Goal: Obtain resource: Obtain resource

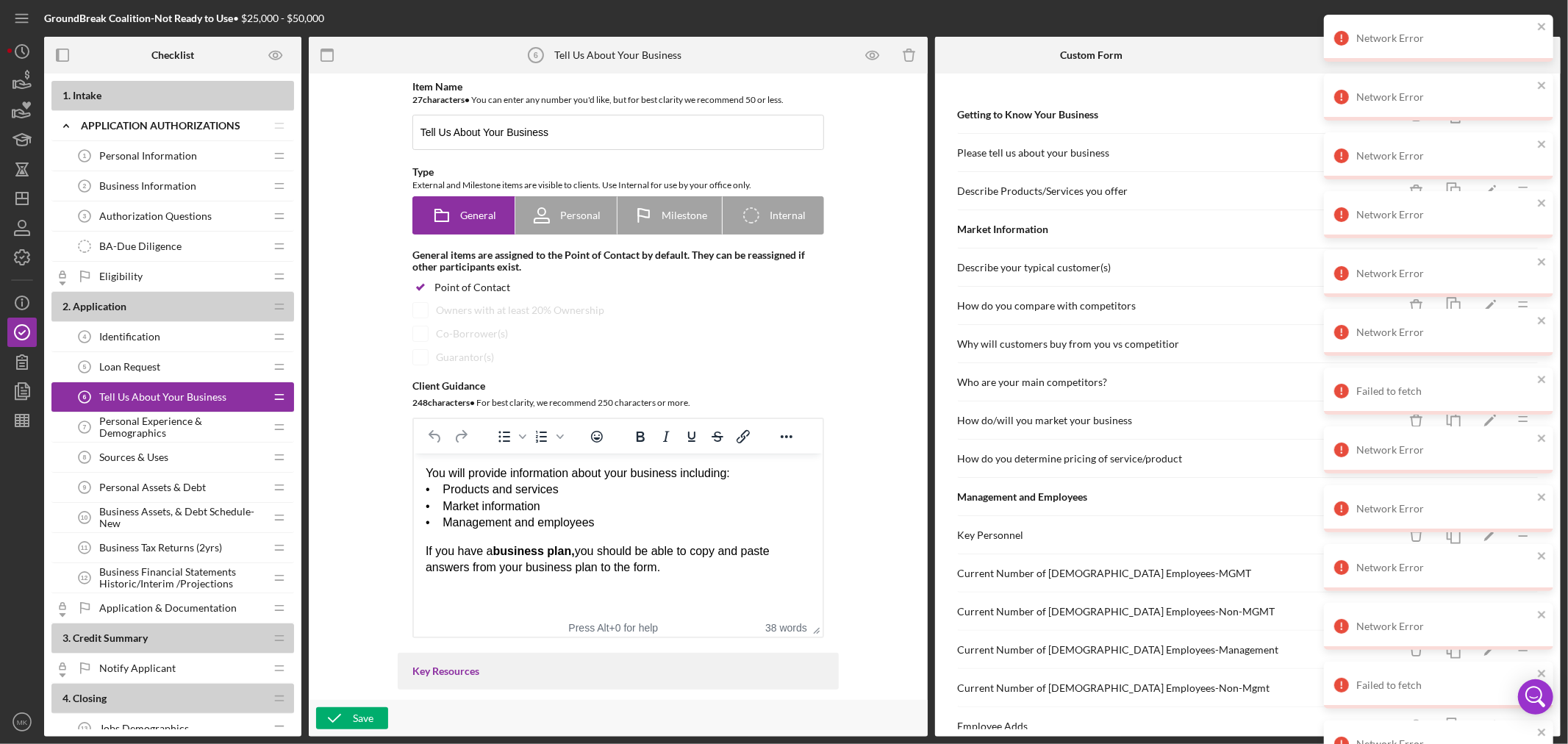
scroll to position [163, 0]
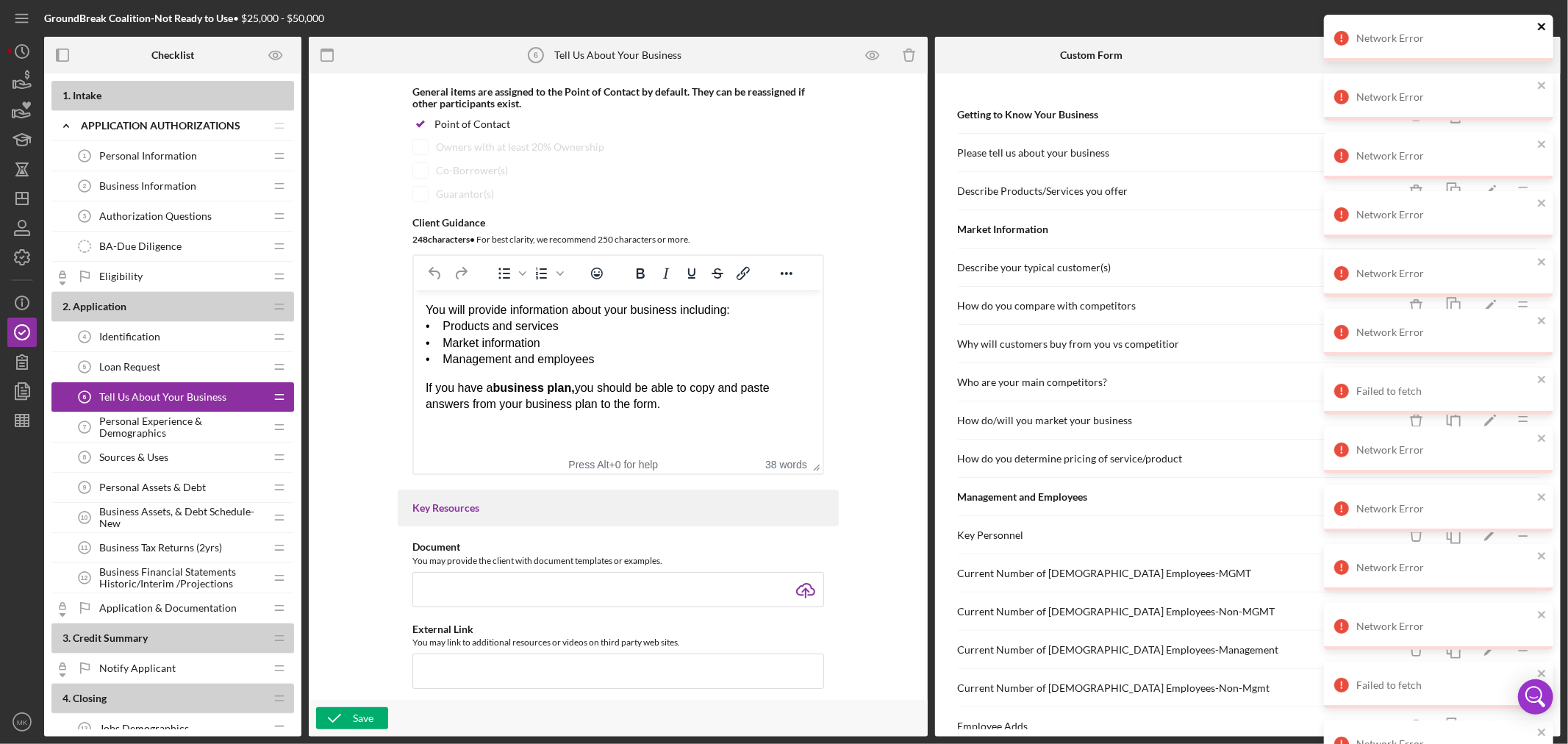
click at [1540, 26] on icon "close" at bounding box center [1542, 26] width 10 height 12
click at [1543, 26] on icon "close" at bounding box center [1541, 26] width 7 height 7
click at [1539, 25] on icon "close" at bounding box center [1541, 26] width 7 height 7
click at [1547, 25] on icon "close" at bounding box center [1542, 26] width 10 height 12
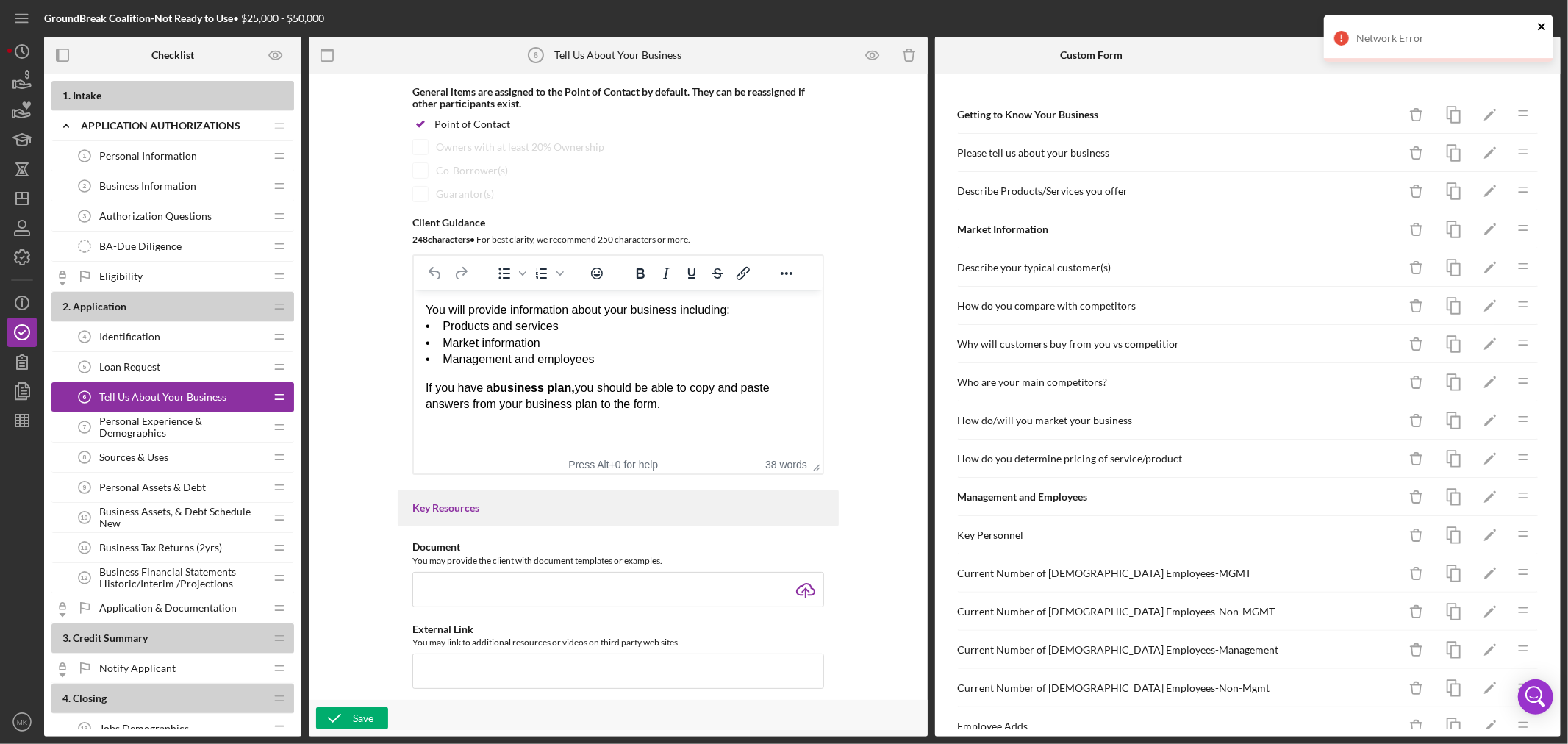
click at [1543, 25] on icon "close" at bounding box center [1542, 26] width 10 height 12
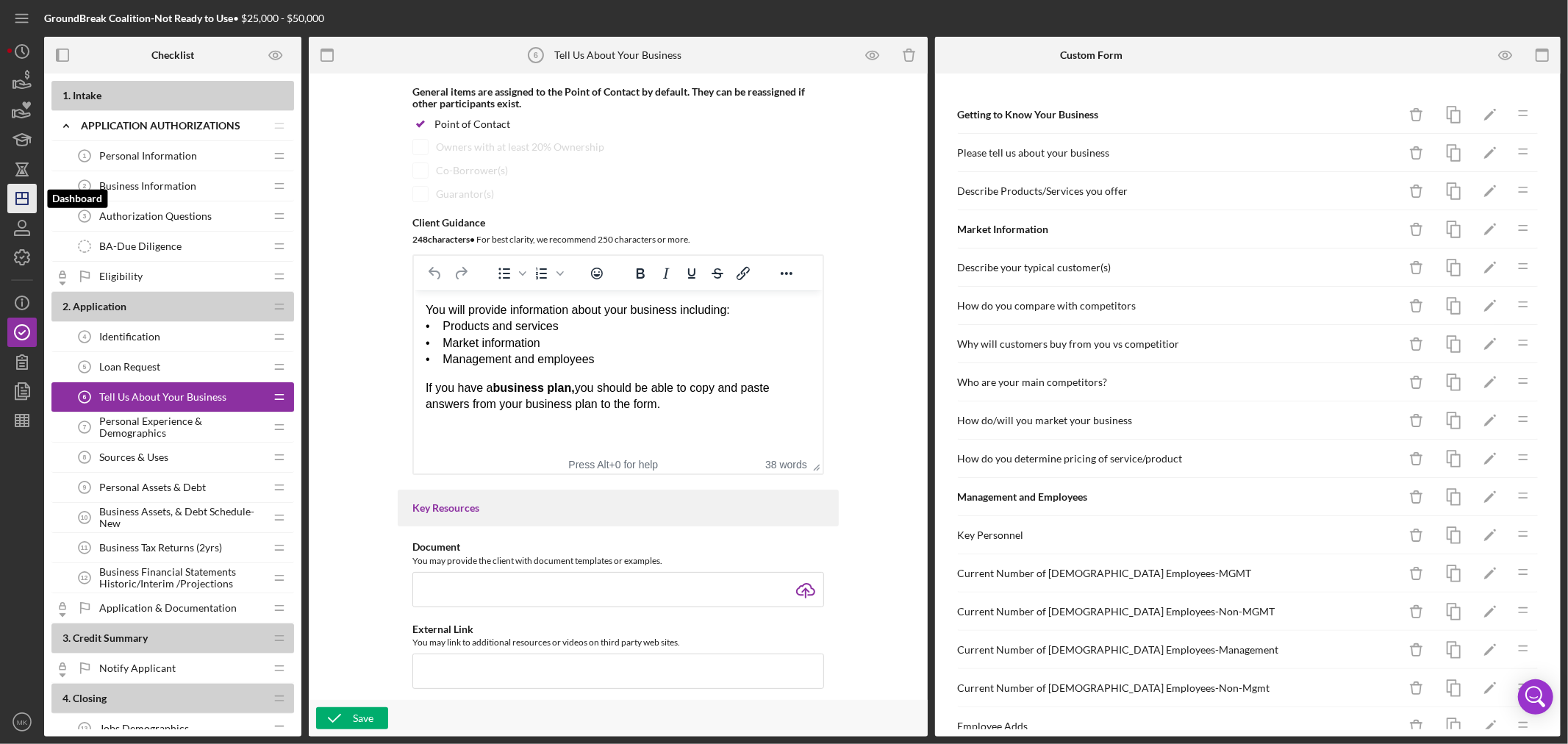
click at [19, 199] on line "button" at bounding box center [21, 199] width 12 height 0
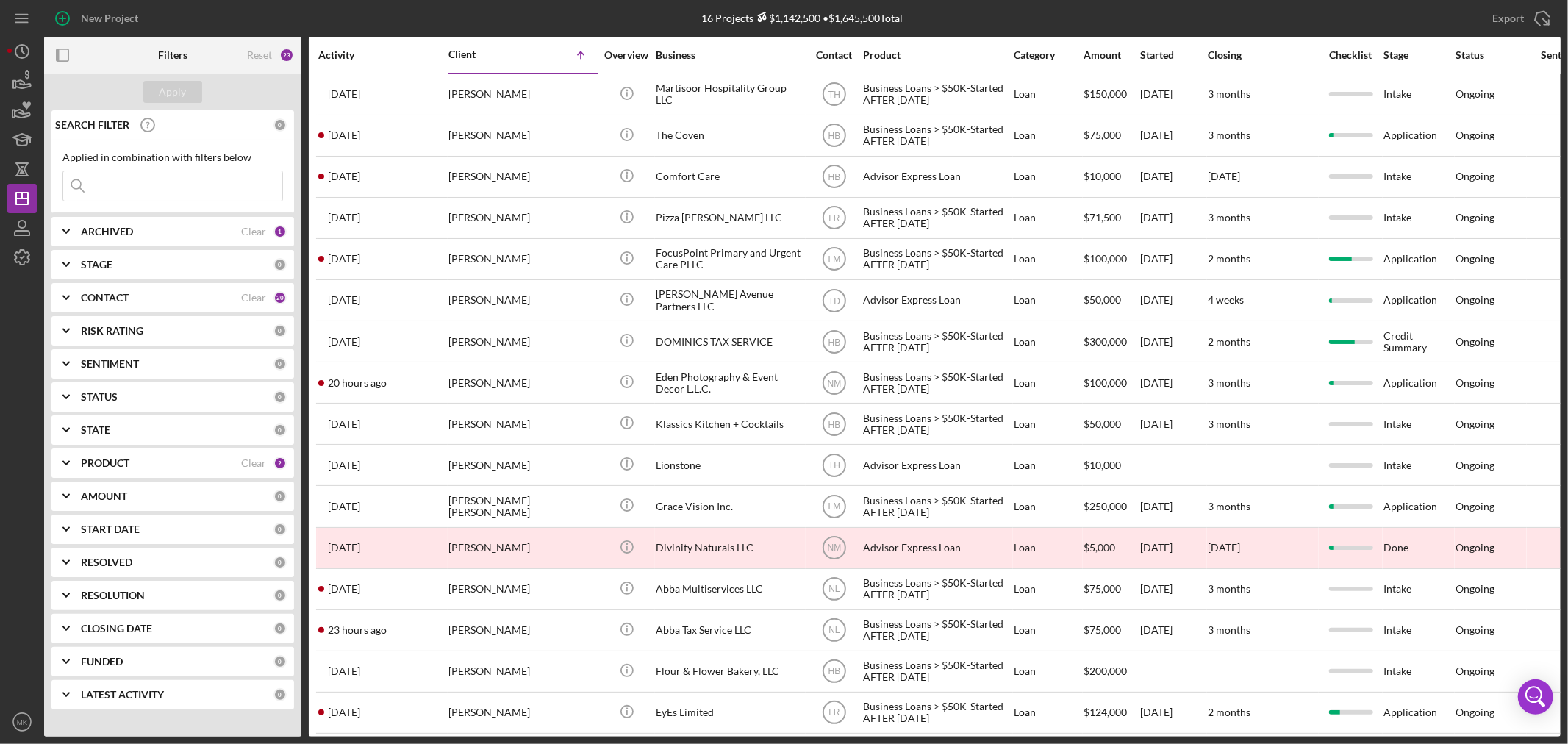
click at [115, 235] on b "ARCHIVED" at bounding box center [107, 231] width 52 height 12
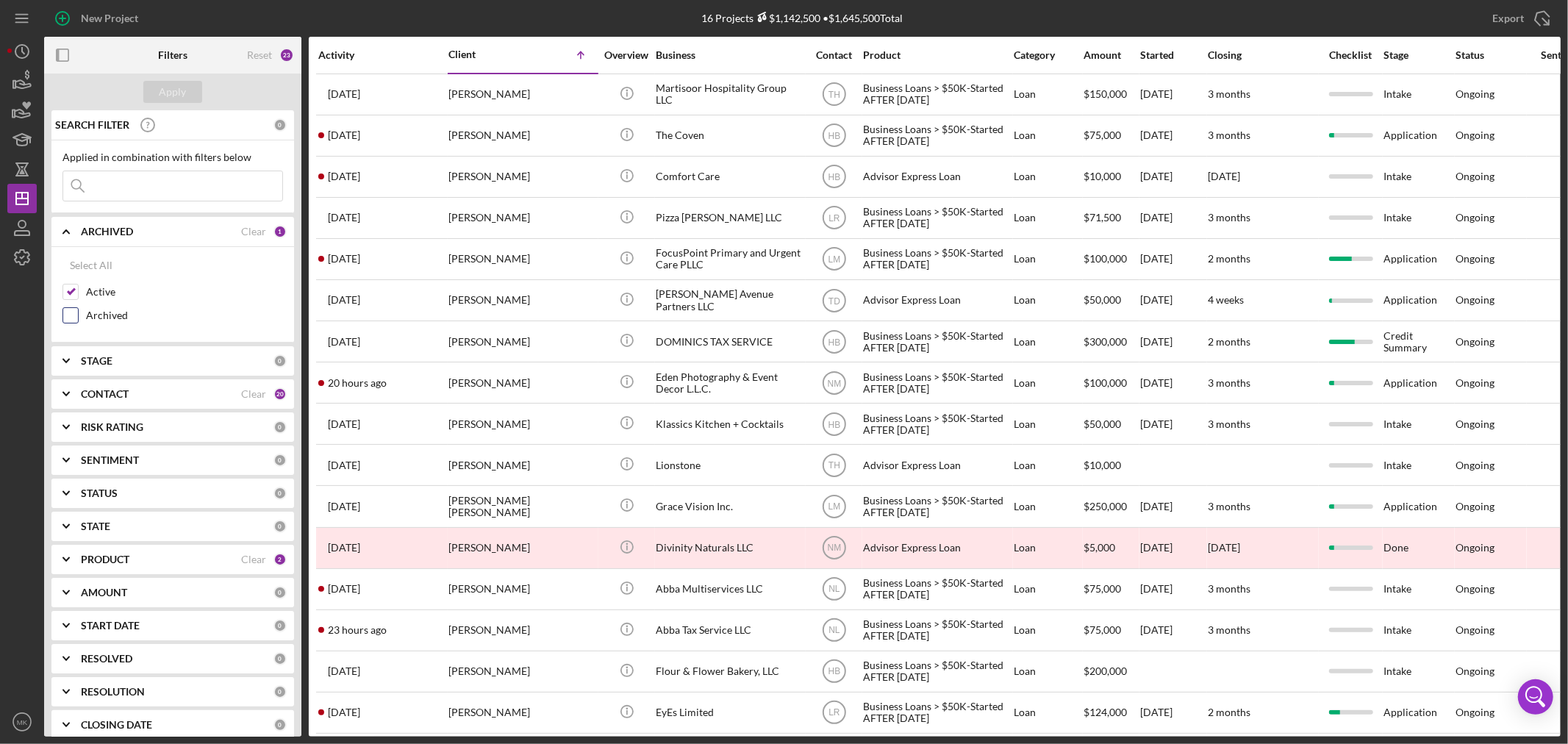
click at [74, 313] on input "Archived" at bounding box center [70, 315] width 15 height 15
checkbox input "true"
click at [111, 557] on b "PRODUCT" at bounding box center [105, 559] width 48 height 12
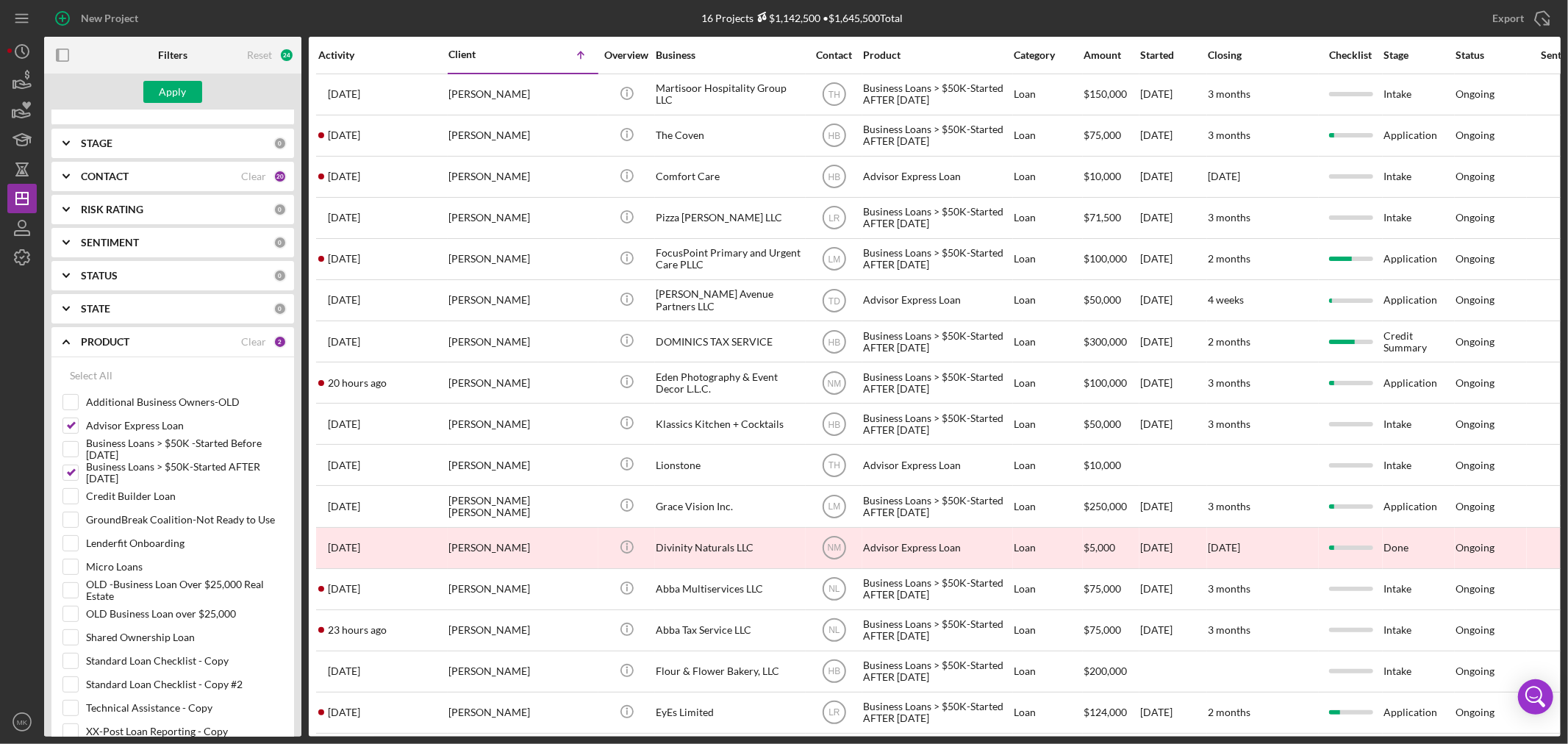
scroll to position [245, 0]
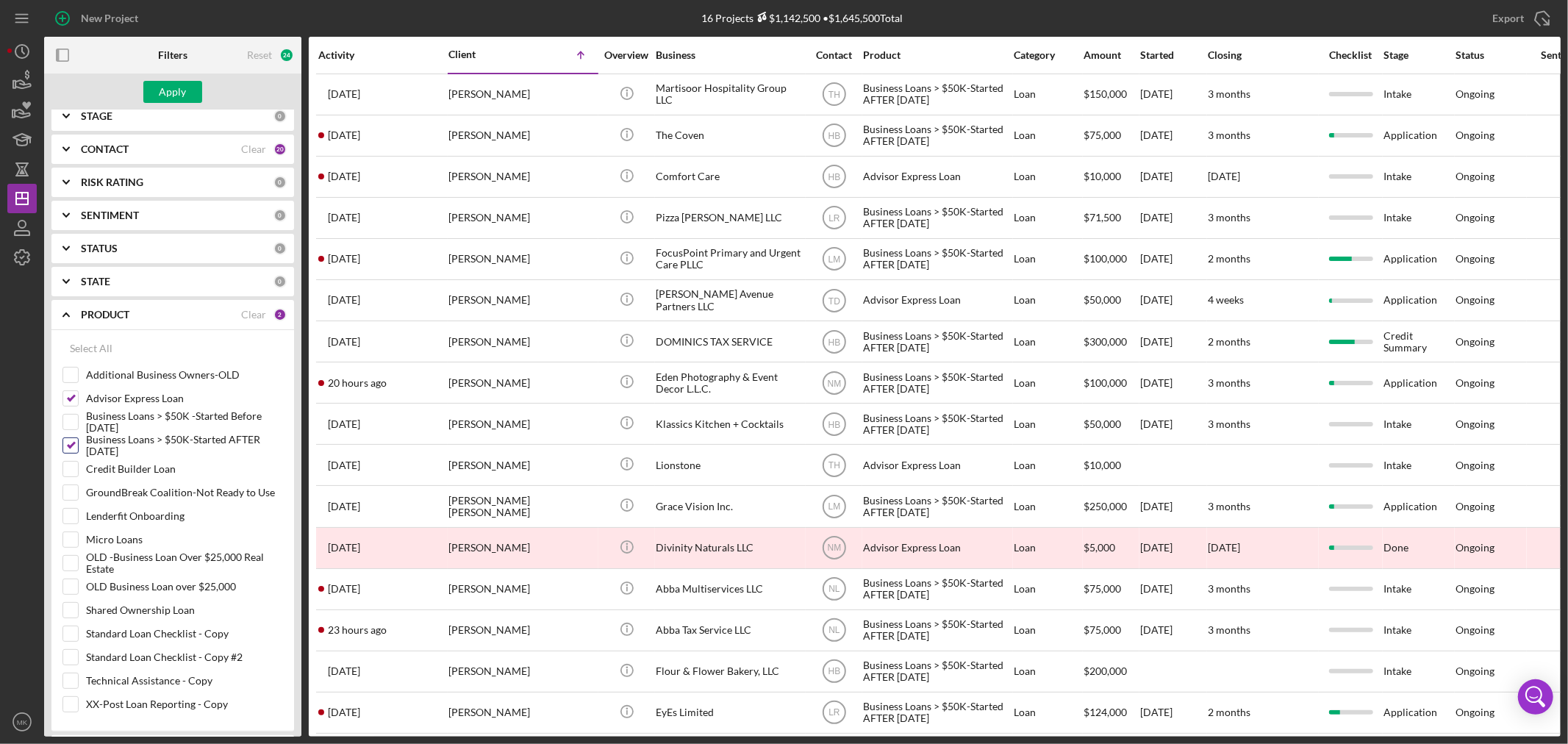
click at [70, 448] on input "Business Loans > $50K-Started AFTER [DATE]" at bounding box center [70, 445] width 15 height 15
checkbox input "false"
click at [70, 393] on input "Advisor Express Loan" at bounding box center [70, 399] width 15 height 15
checkbox input "false"
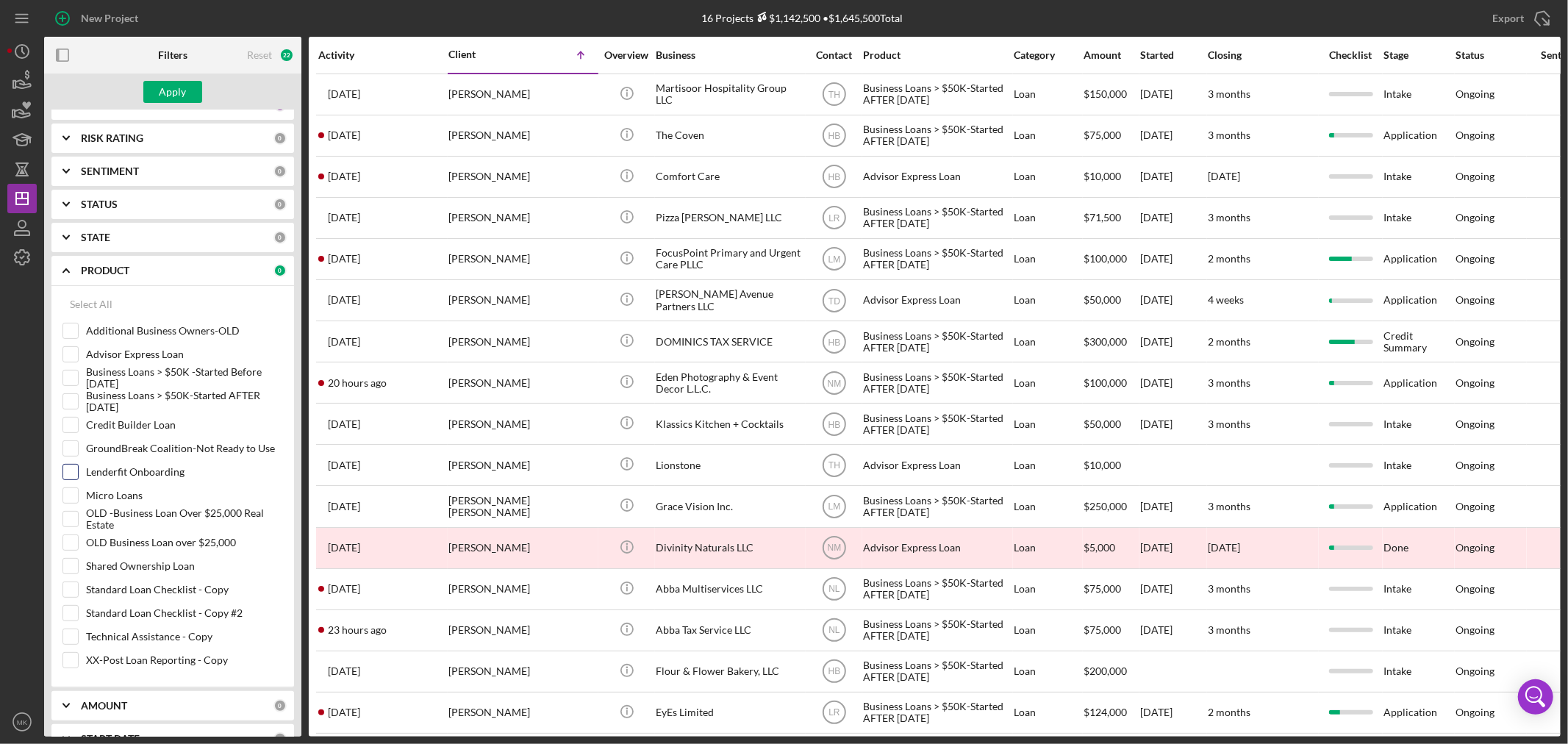
scroll to position [326, 0]
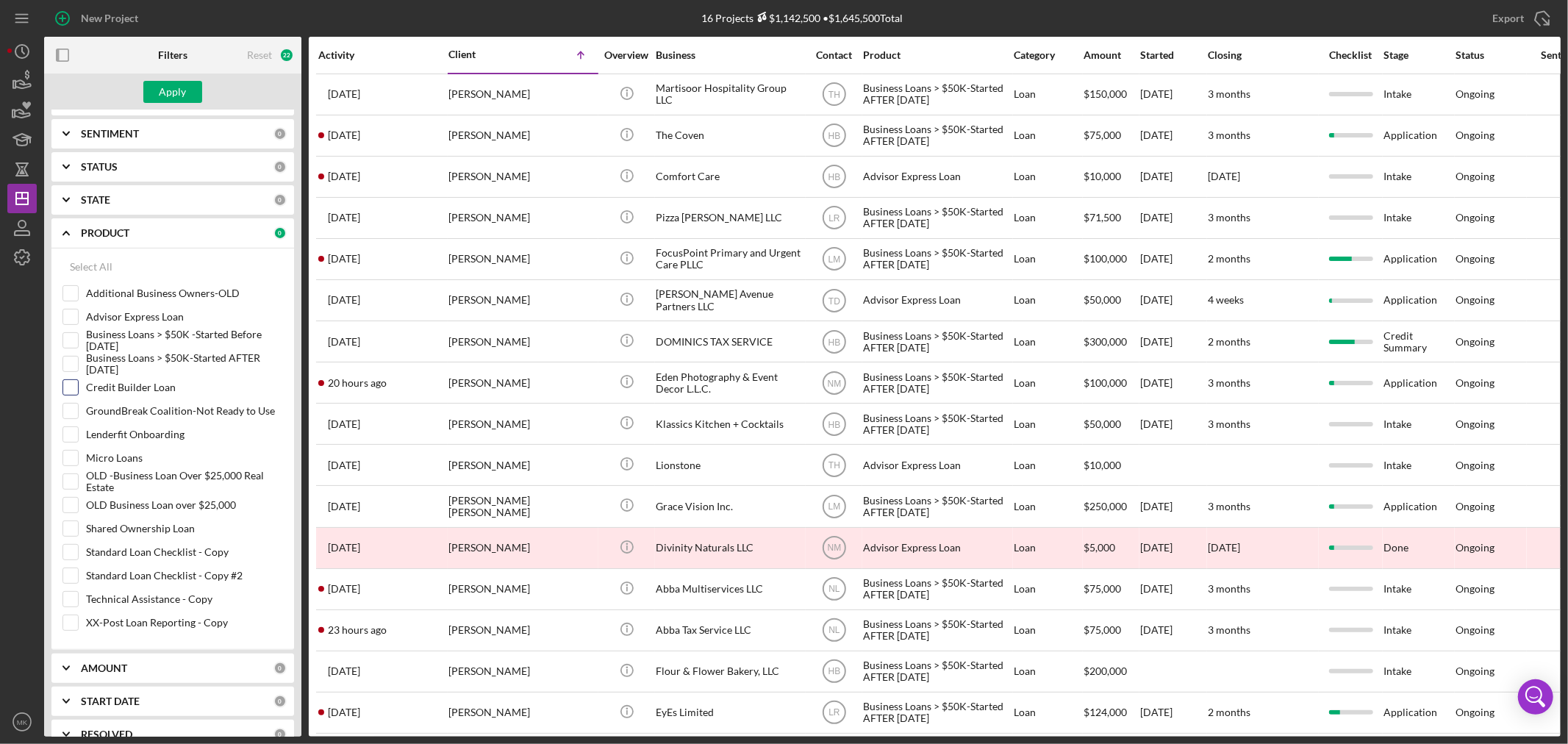
click at [74, 386] on input "Credit Builder Loan" at bounding box center [70, 387] width 15 height 15
checkbox input "true"
click at [168, 97] on div "Apply" at bounding box center [173, 92] width 27 height 22
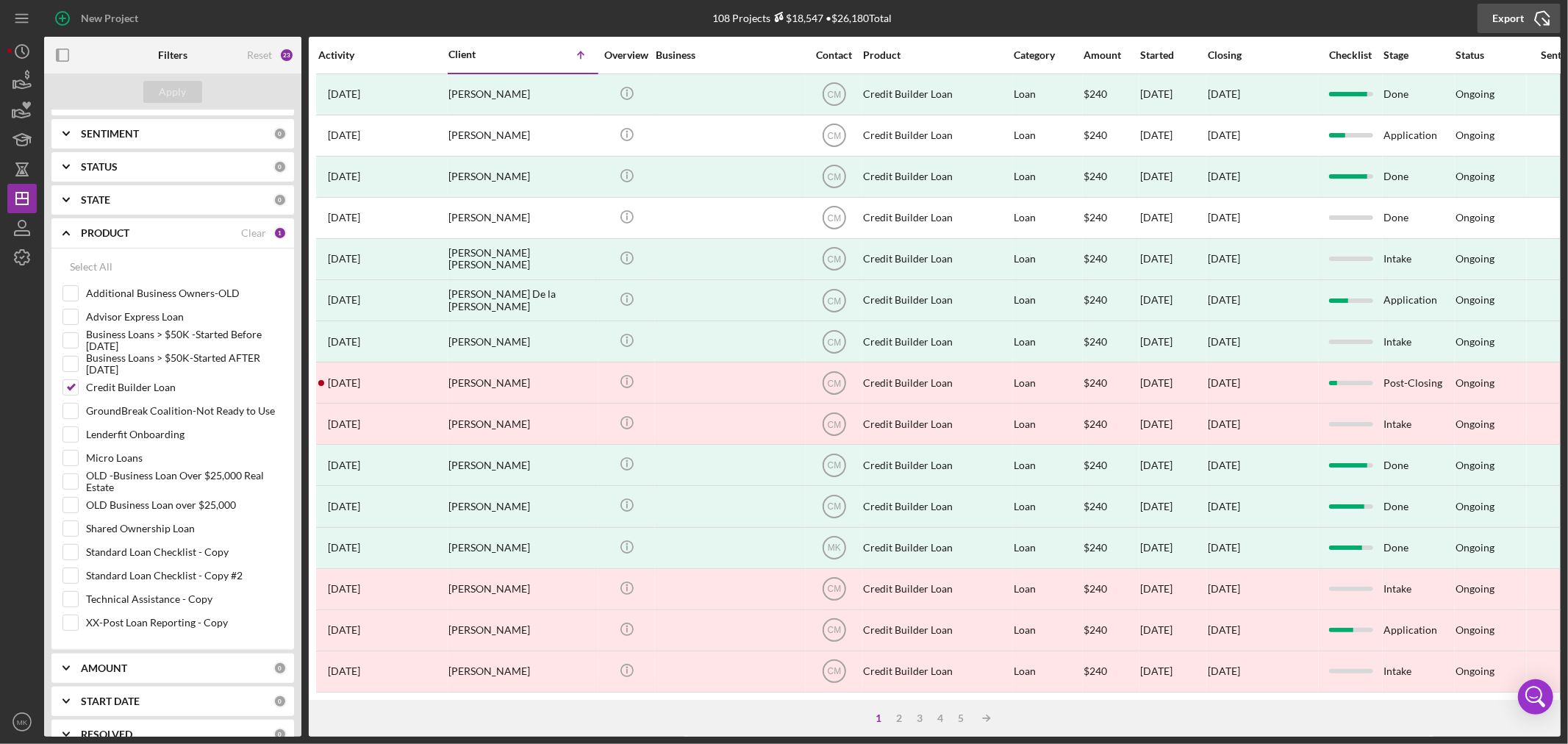
click at [1545, 17] on icon "Icon/Export" at bounding box center [1542, 18] width 36 height 36
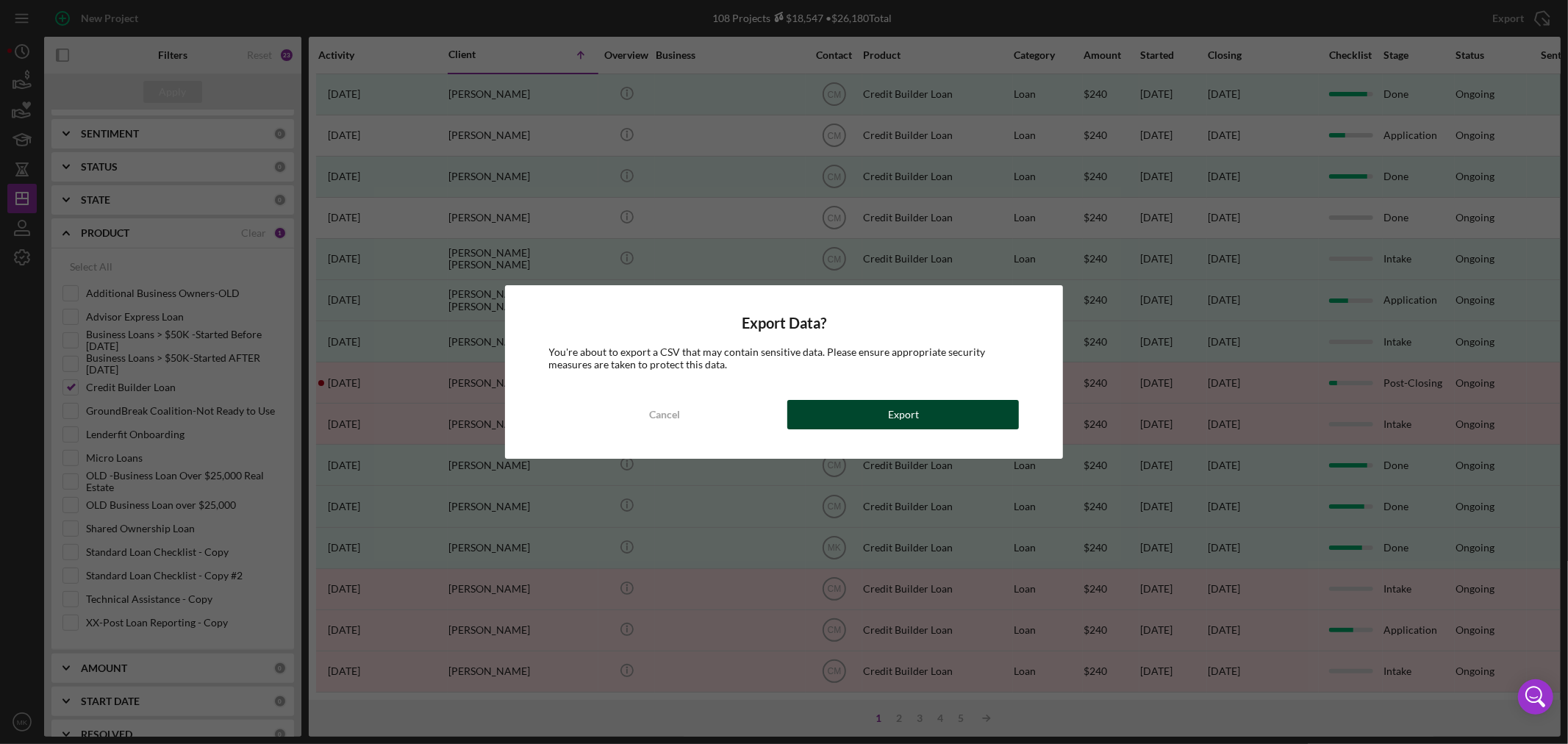
click at [905, 413] on div "Export" at bounding box center [903, 414] width 31 height 29
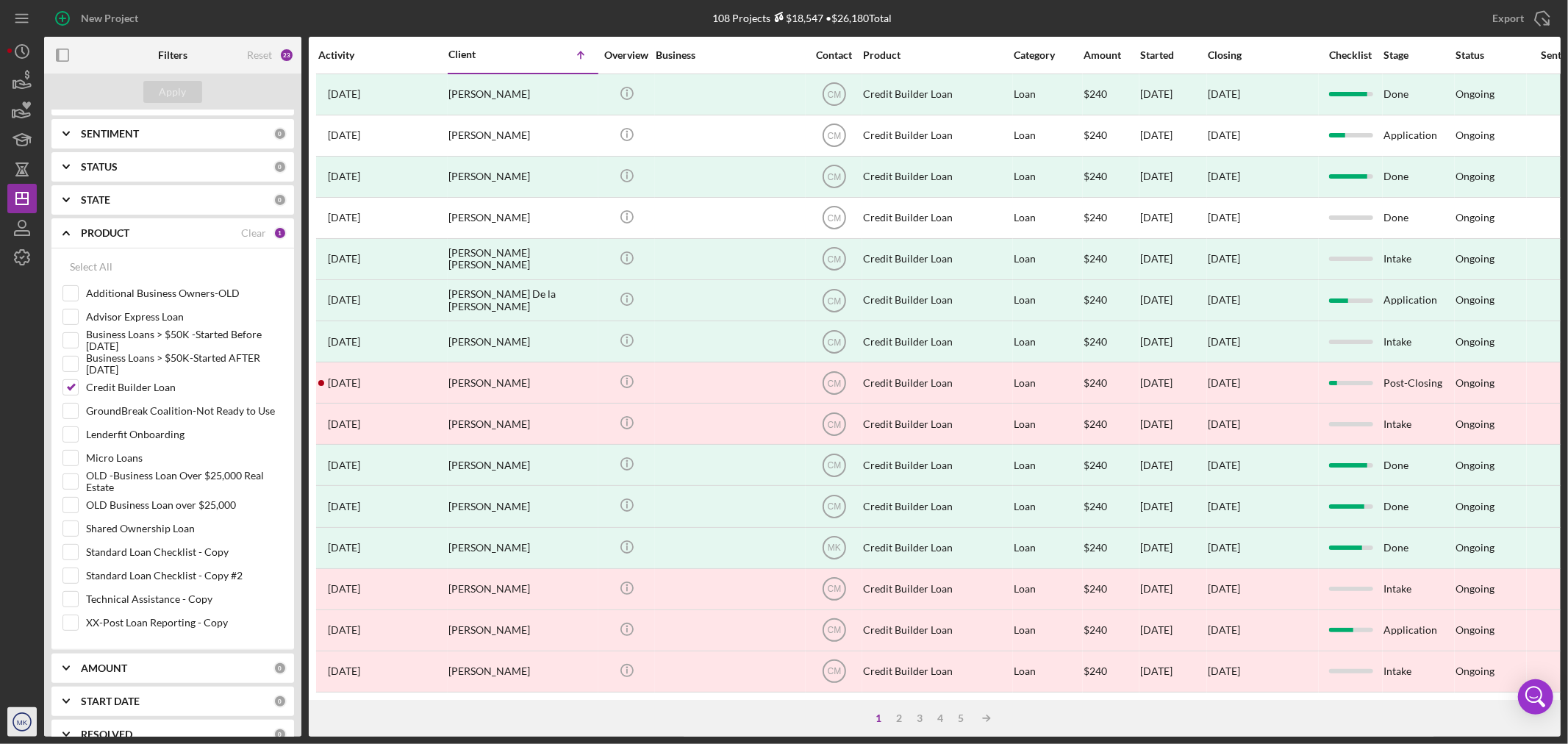
click at [25, 723] on text "MK" at bounding box center [22, 723] width 11 height 8
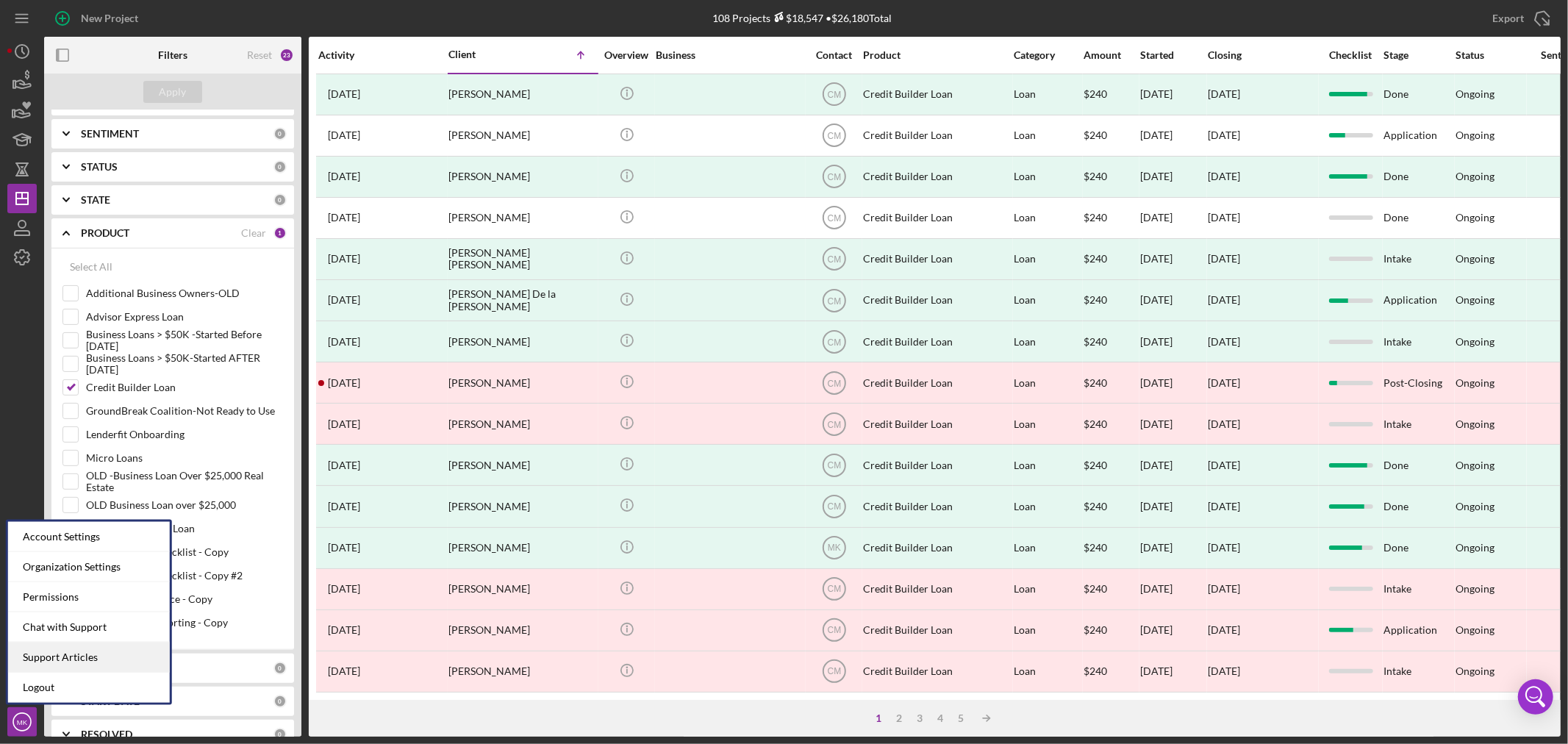
click at [94, 657] on link "Support Articles" at bounding box center [89, 658] width 162 height 30
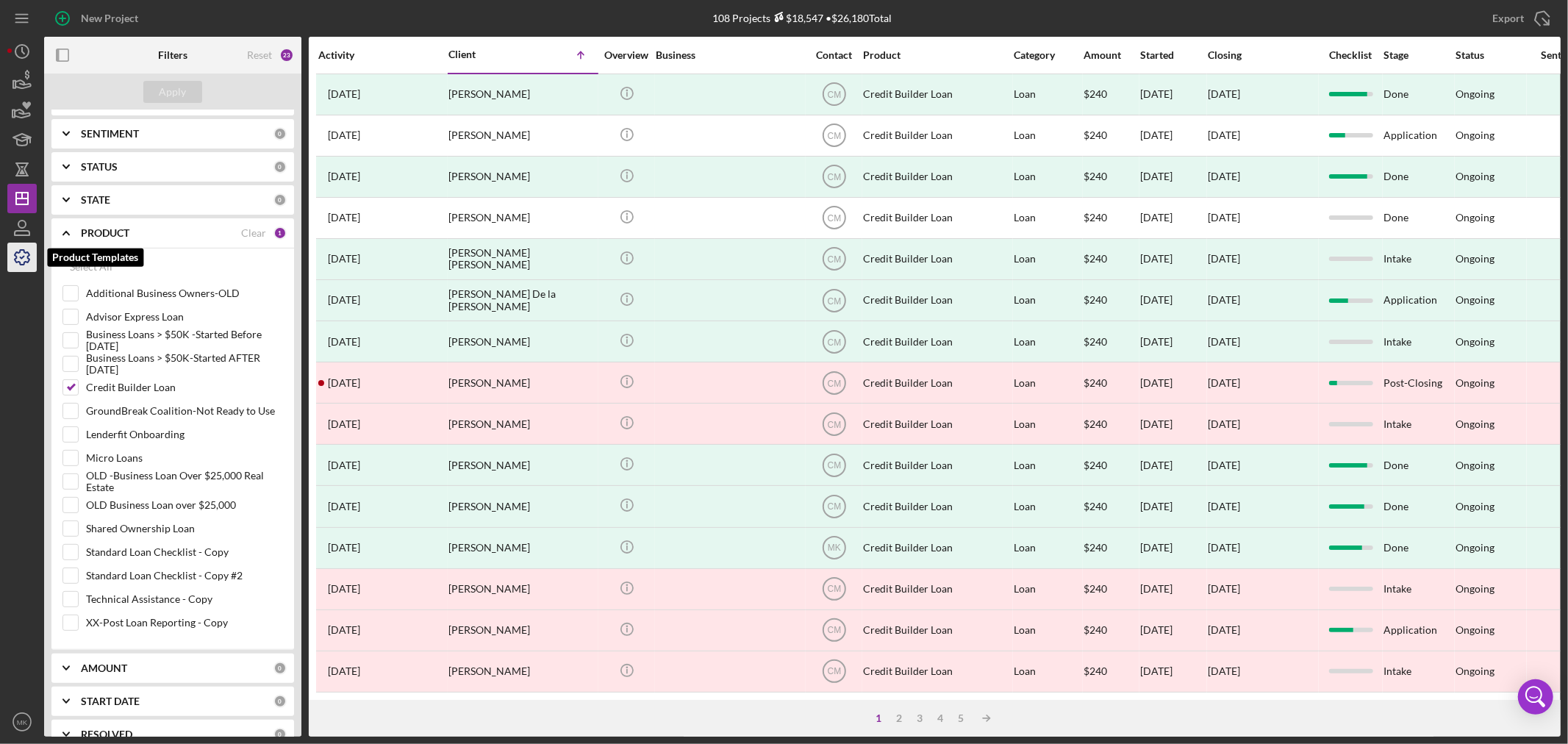
click at [28, 260] on icon "button" at bounding box center [22, 258] width 15 height 15
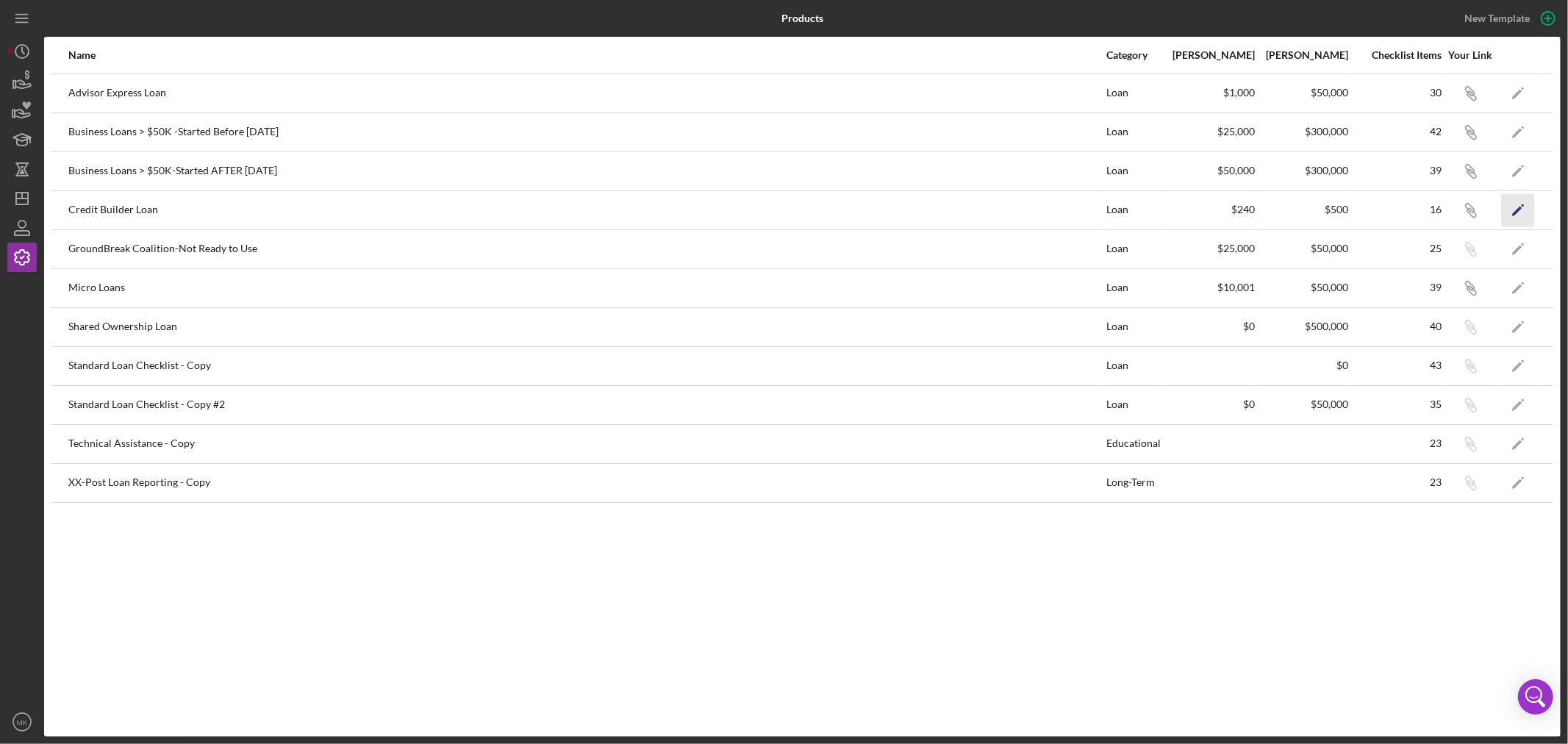
click at [1520, 209] on polygon "button" at bounding box center [1517, 211] width 10 height 10
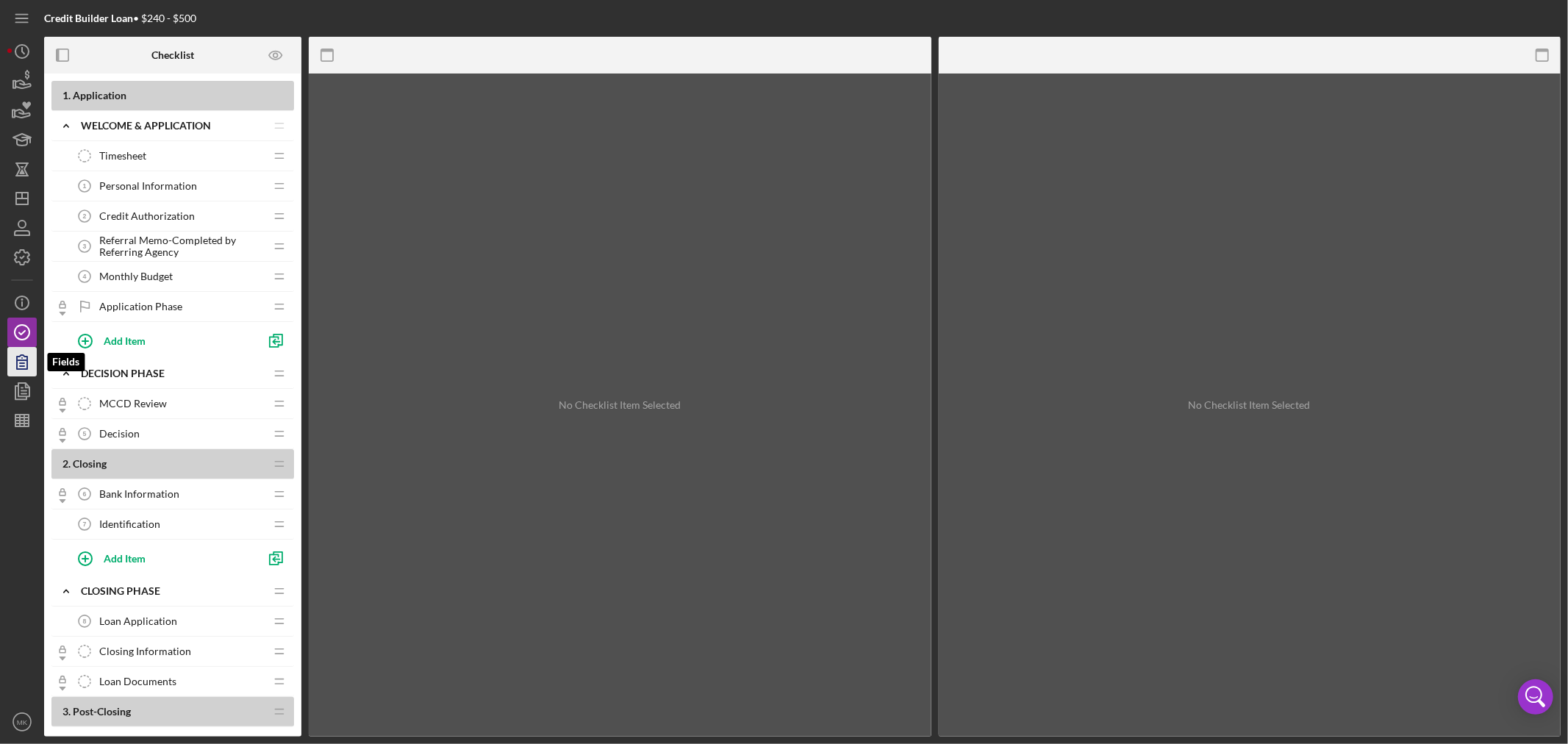
click at [21, 365] on icon "button" at bounding box center [21, 362] width 10 height 14
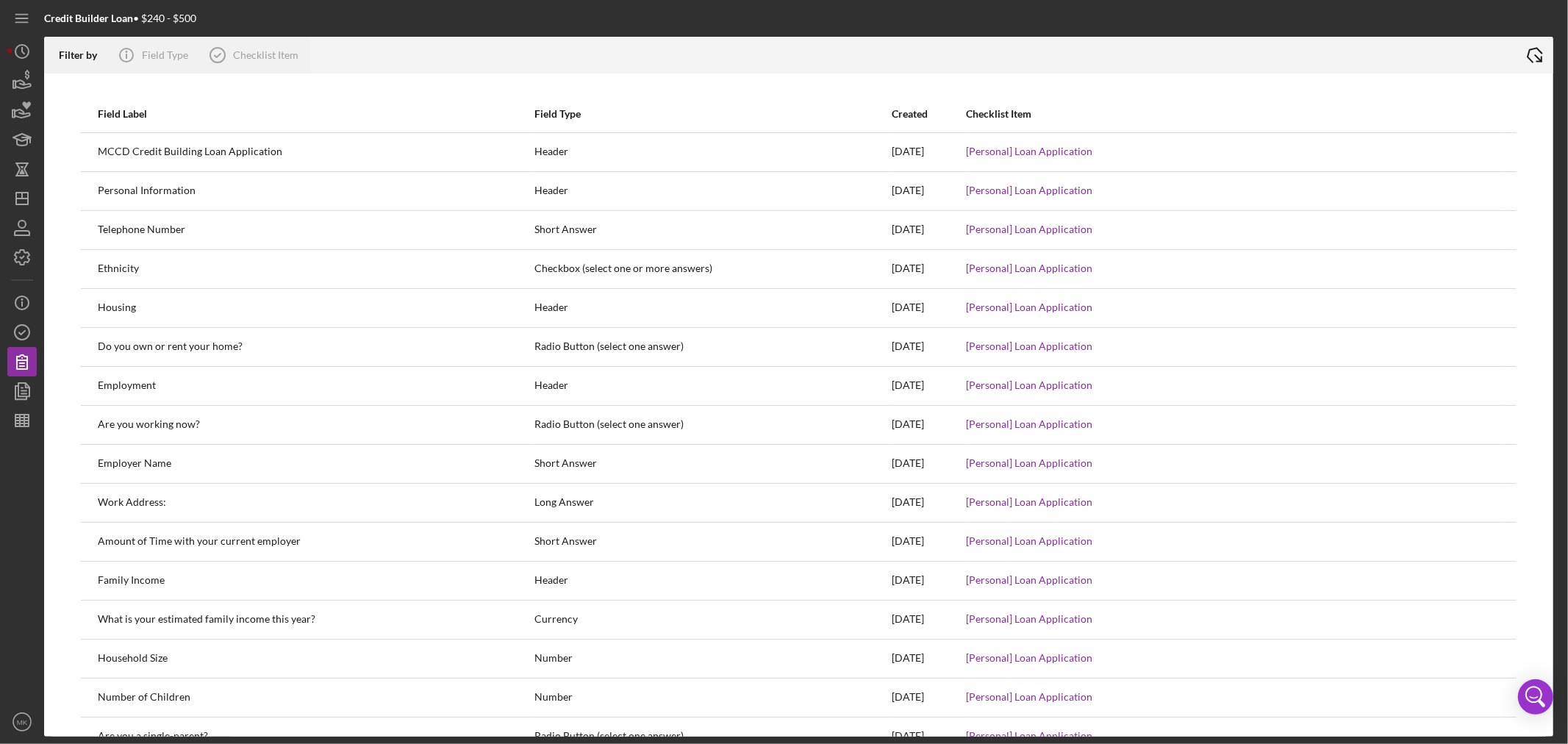
click at [1533, 52] on icon "Icon/Export" at bounding box center [1535, 55] width 36 height 36
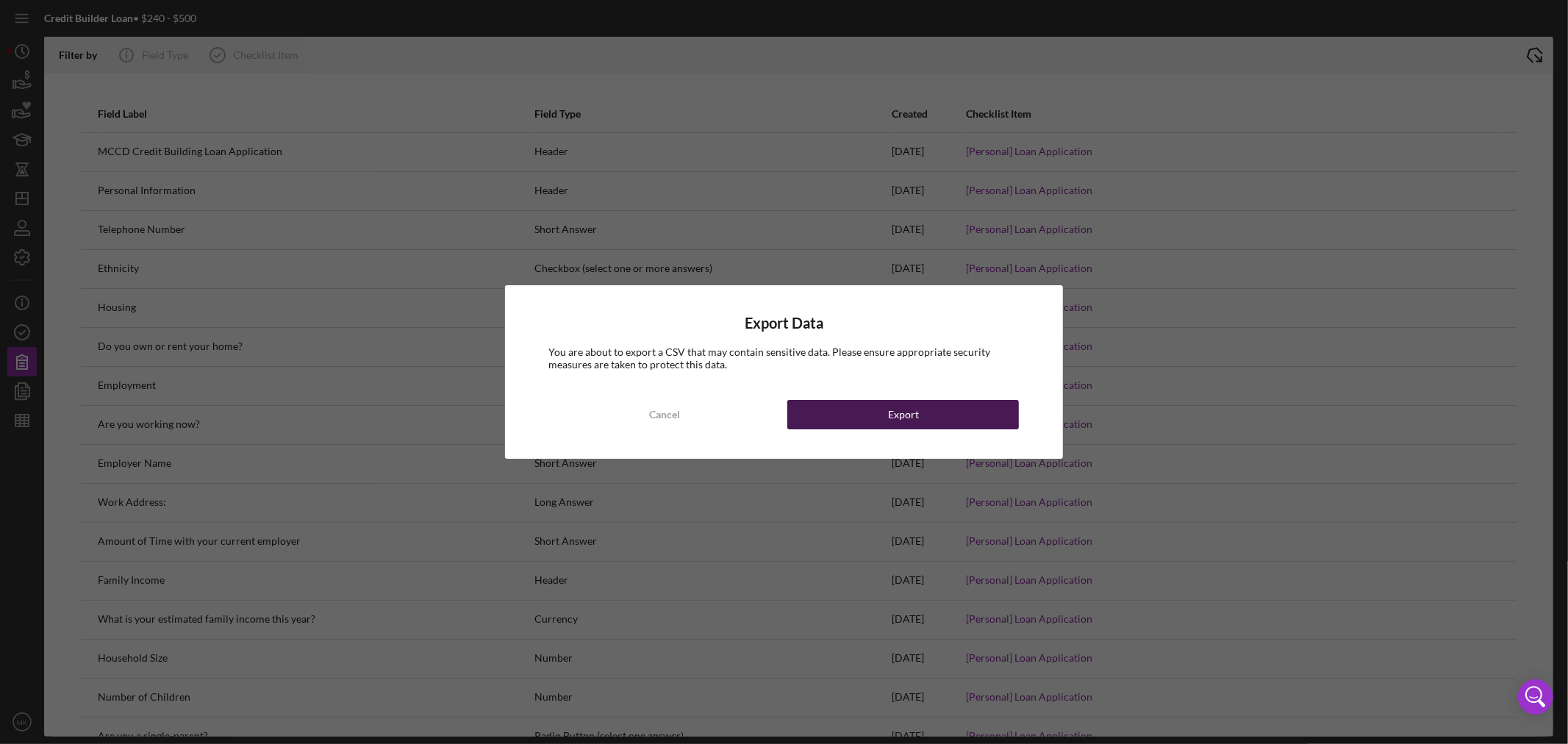
click at [927, 416] on button "Export" at bounding box center [903, 414] width 231 height 29
